Goal: Use online tool/utility: Utilize a website feature to perform a specific function

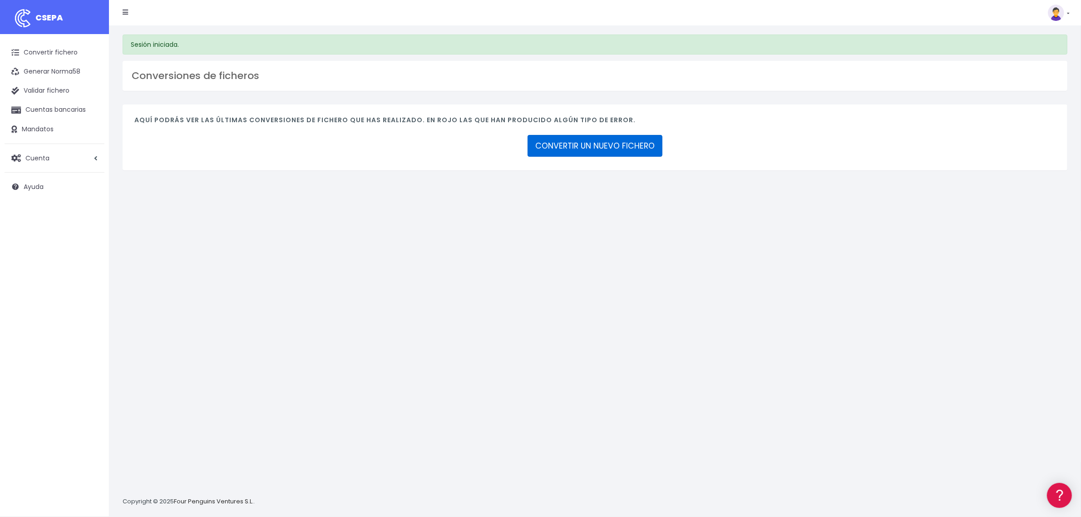
click at [592, 137] on link "CONVERTIR UN NUEVO FICHERO" at bounding box center [595, 146] width 135 height 22
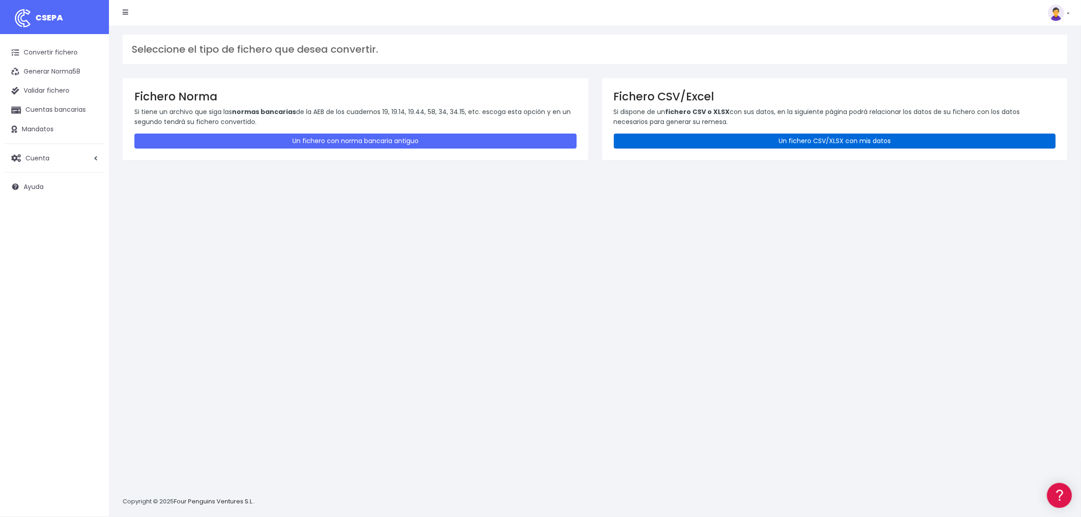
click at [746, 142] on link "Un fichero CSV/XLSX con mis datos" at bounding box center [835, 141] width 442 height 15
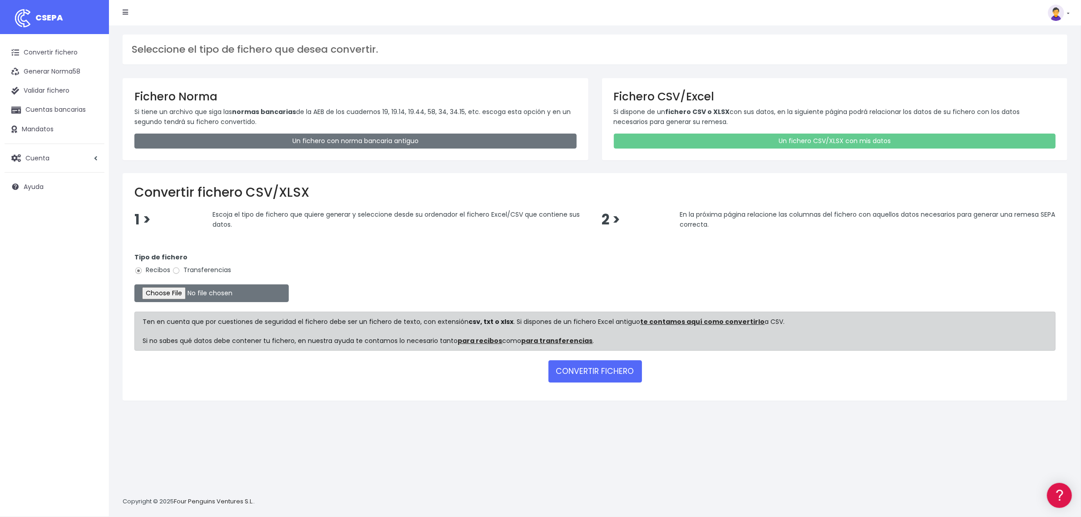
click at [195, 269] on label "Transferencias" at bounding box center [201, 270] width 59 height 10
click at [180, 269] on input "Transferencias" at bounding box center [176, 271] width 8 height 8
radio input "true"
click at [190, 292] on input "file" at bounding box center [211, 293] width 154 height 18
type input "C:\fakepath\2508185 SESS BKN FICHERO.xlsx"
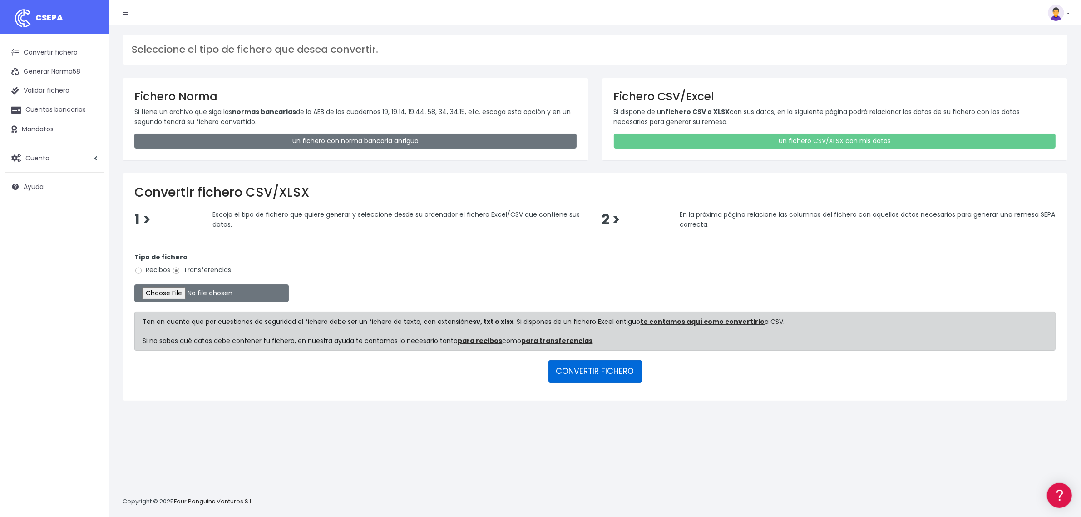
click at [586, 371] on button "CONVERTIR FICHERO" at bounding box center [596, 371] width 94 height 22
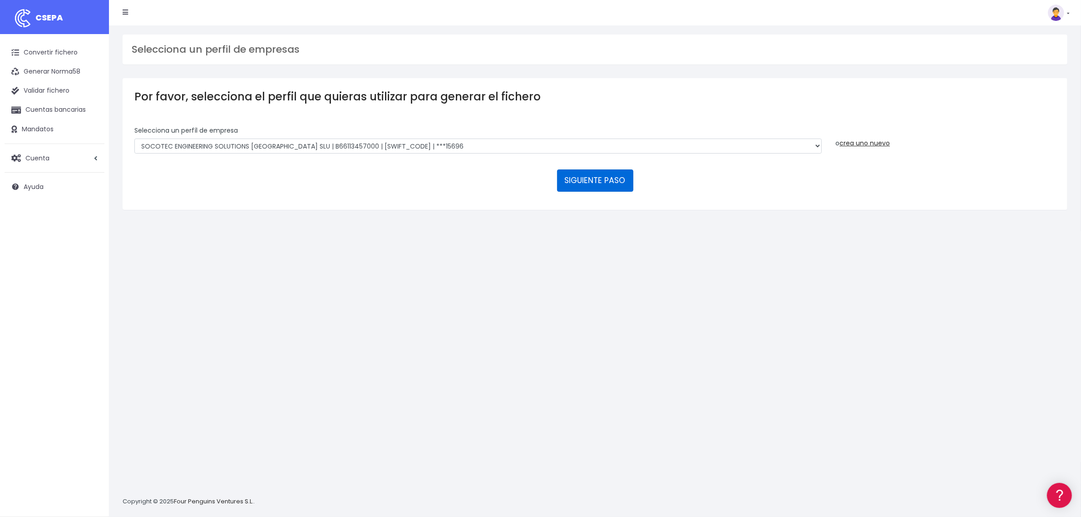
click at [578, 182] on button "SIGUIENTE PASO" at bounding box center [595, 180] width 76 height 22
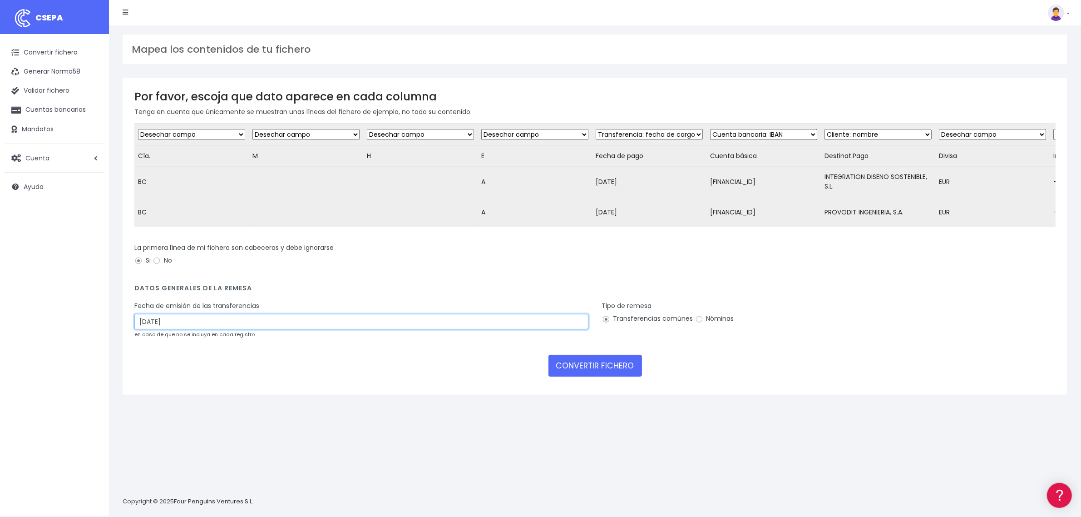
click at [209, 326] on input "21/08/2025" at bounding box center [361, 321] width 454 height 15
click at [157, 422] on td "19" at bounding box center [157, 419] width 14 height 14
type input "19/08/2025"
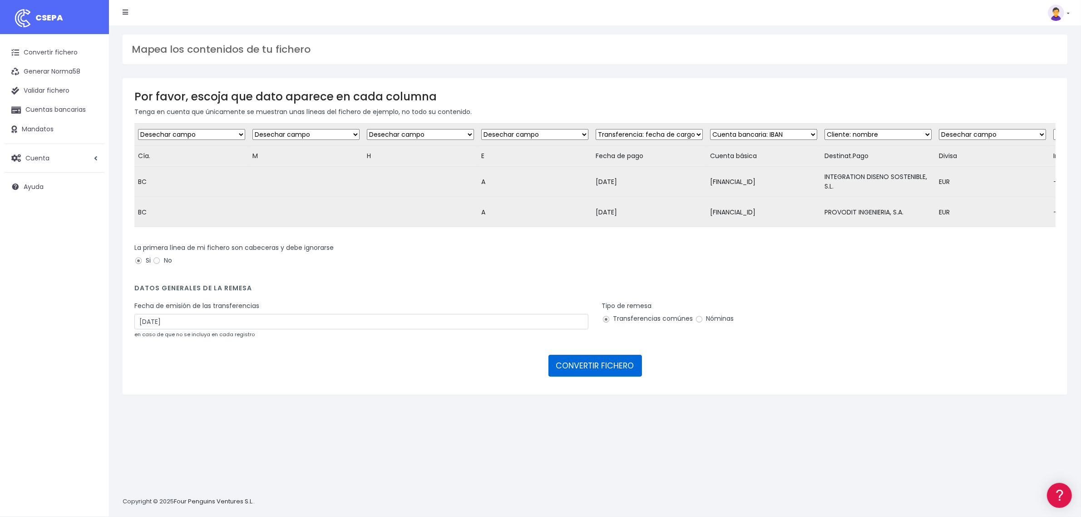
click at [602, 376] on button "CONVERTIR FICHERO" at bounding box center [596, 366] width 94 height 22
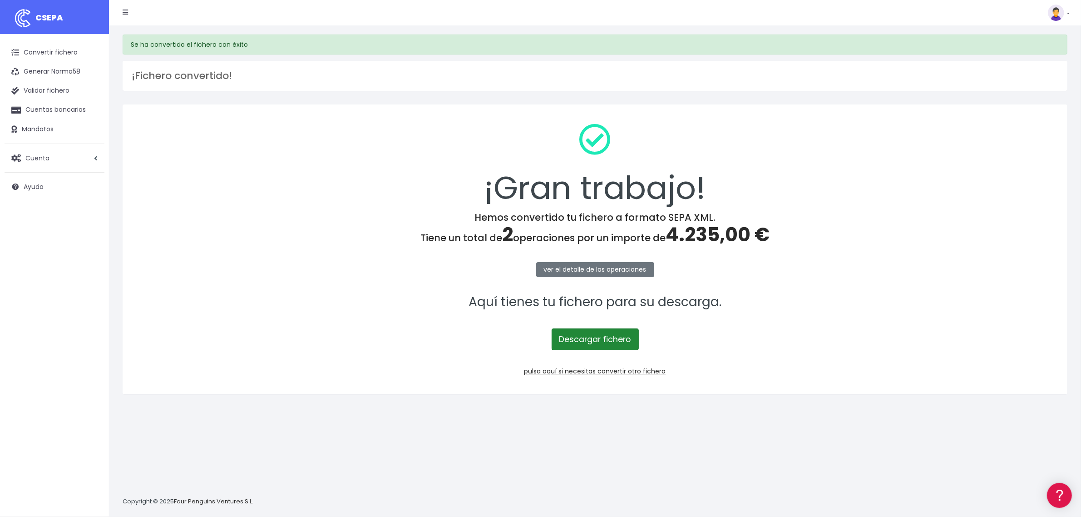
drag, startPoint x: 596, startPoint y: 341, endPoint x: 721, endPoint y: 343, distance: 124.9
click at [596, 341] on link "Descargar fichero" at bounding box center [595, 339] width 87 height 22
